Goal: Find specific page/section: Find specific page/section

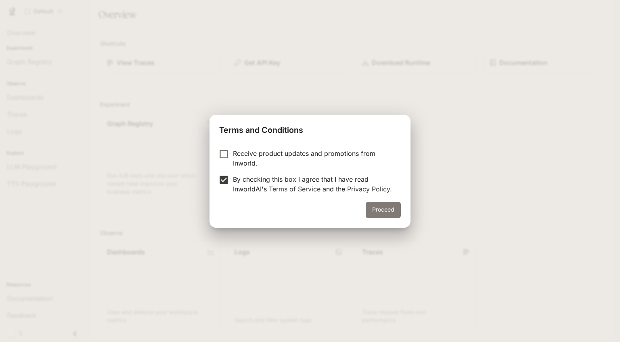
click at [384, 204] on button "Proceed" at bounding box center [382, 210] width 35 height 16
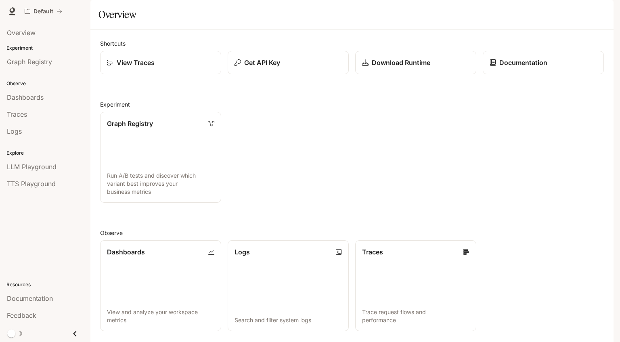
scroll to position [37, 0]
click at [378, 223] on div "Shortcuts View Traces Get API Key Download Runtime Documentation Experiment Gra…" at bounding box center [351, 249] width 503 height 420
click at [405, 243] on link "Traces Trace request flows and performance" at bounding box center [416, 286] width 122 height 92
